Goal: Transaction & Acquisition: Purchase product/service

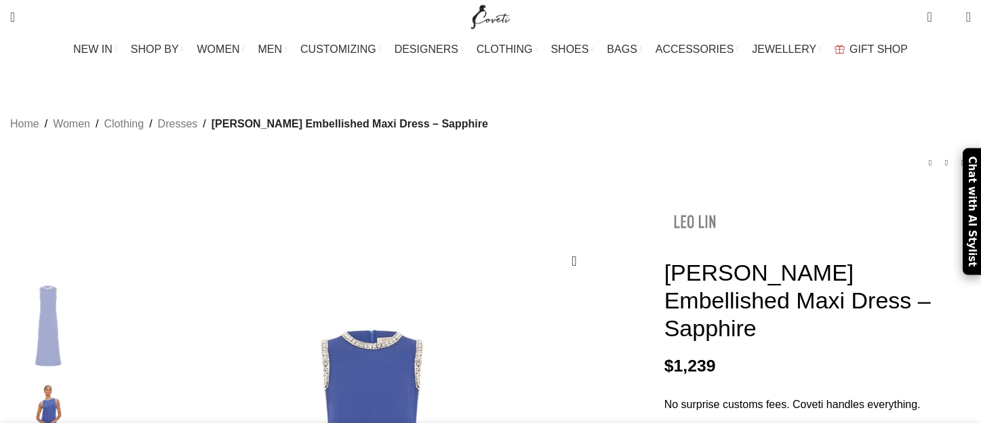
click at [664, 209] on img at bounding box center [694, 221] width 61 height 61
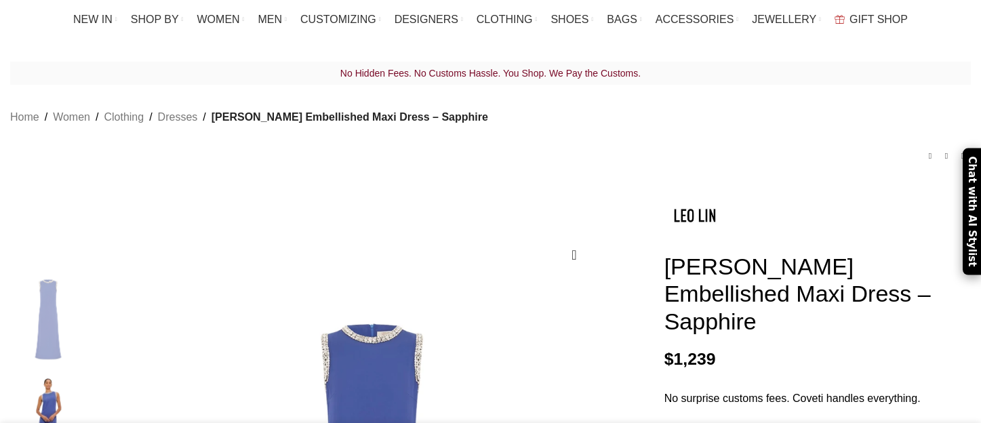
scroll to position [251, 0]
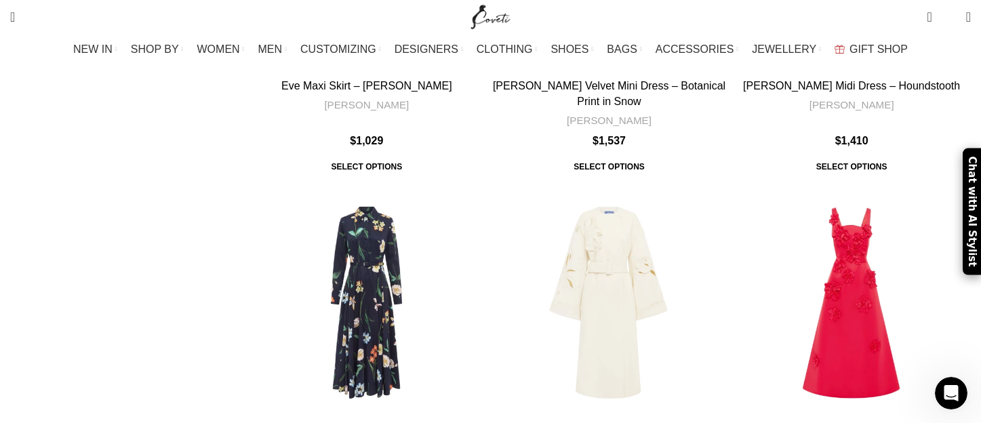
scroll to position [4229, 0]
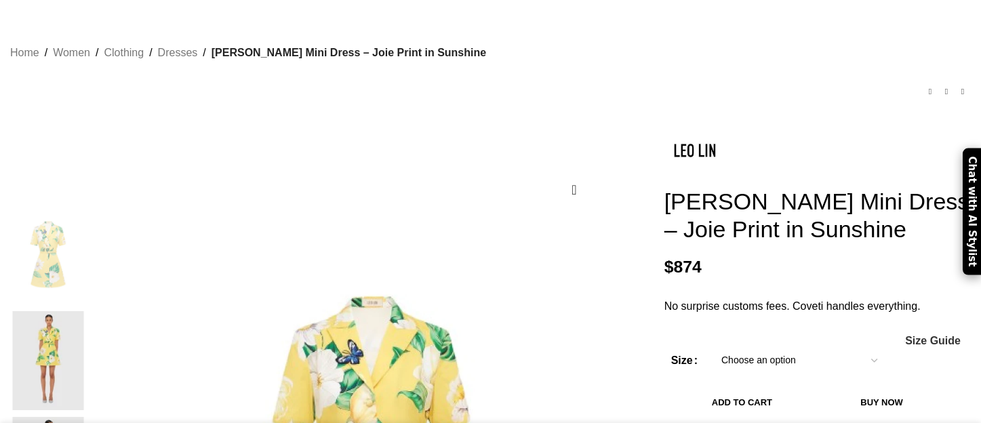
scroll to position [109, 0]
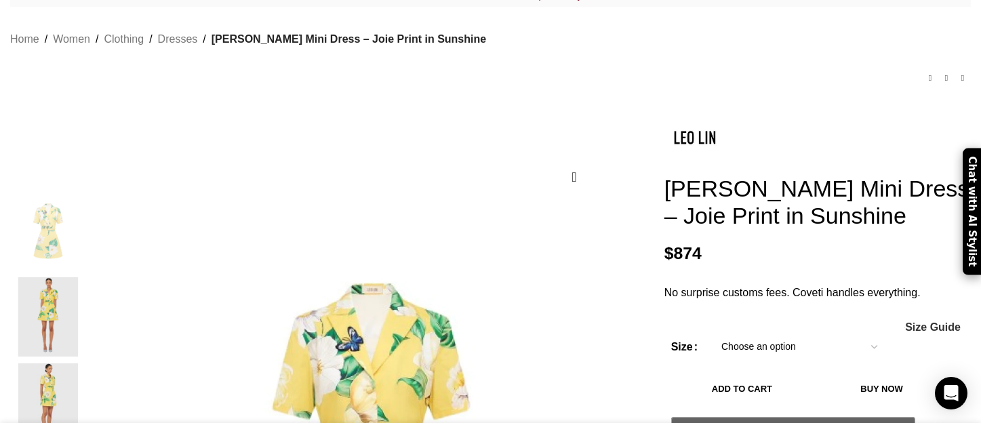
click at [786, 333] on select "Choose an option 6 UK 8 UK 10 [GEOGRAPHIC_DATA] 12 [GEOGRAPHIC_DATA] 14 [GEOGRA…" at bounding box center [799, 347] width 176 height 28
select select "16-[GEOGRAPHIC_DATA]"
click at [711, 333] on select "Choose an option 6 UK 8 UK 10 [GEOGRAPHIC_DATA] 12 [GEOGRAPHIC_DATA] 14 [GEOGRA…" at bounding box center [799, 347] width 176 height 28
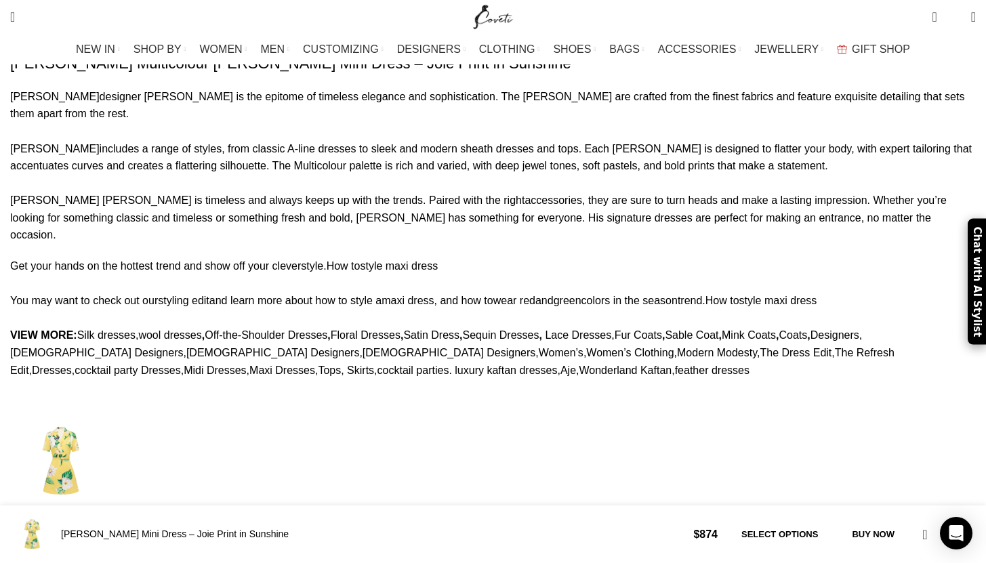
scroll to position [0, 998]
